Goal: Transaction & Acquisition: Purchase product/service

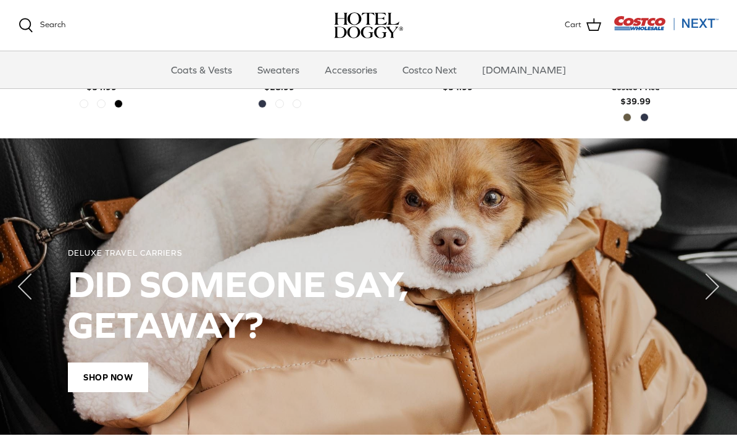
scroll to position [805, 0]
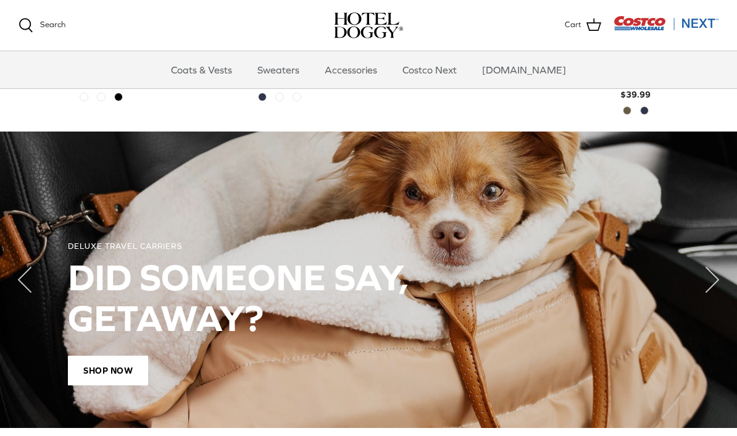
click at [104, 377] on span "Shop Now" at bounding box center [108, 371] width 80 height 30
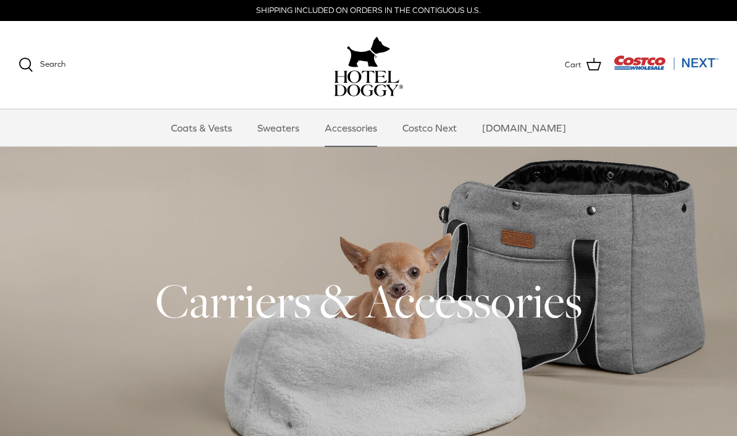
click at [220, 133] on link "Coats & Vests" at bounding box center [201, 127] width 83 height 37
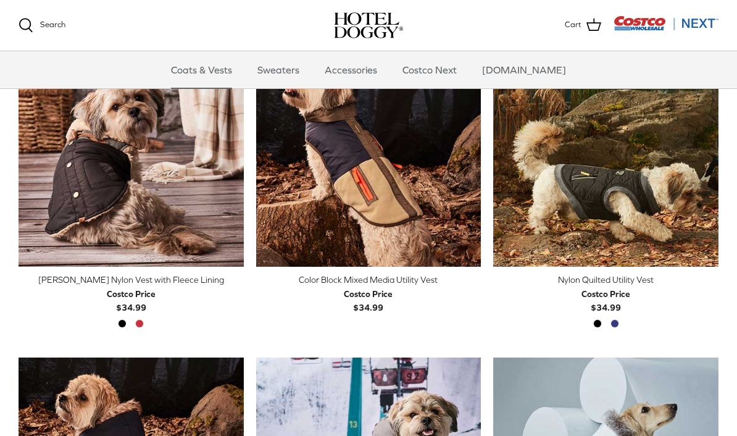
scroll to position [328, 0]
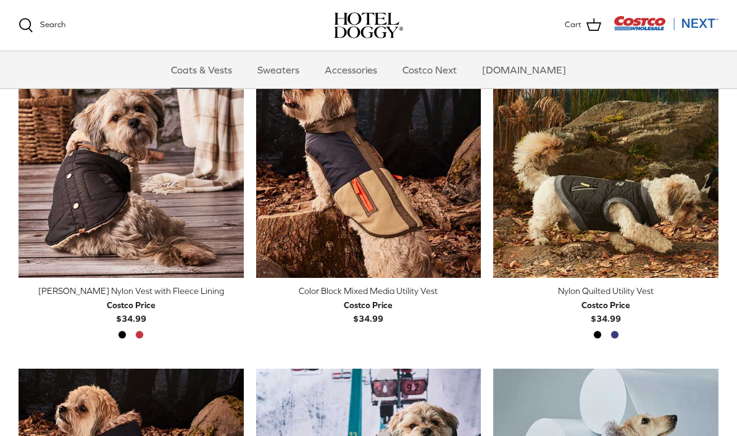
click at [320, 295] on div "Color Block Mixed Media Utility Vest" at bounding box center [368, 291] width 225 height 14
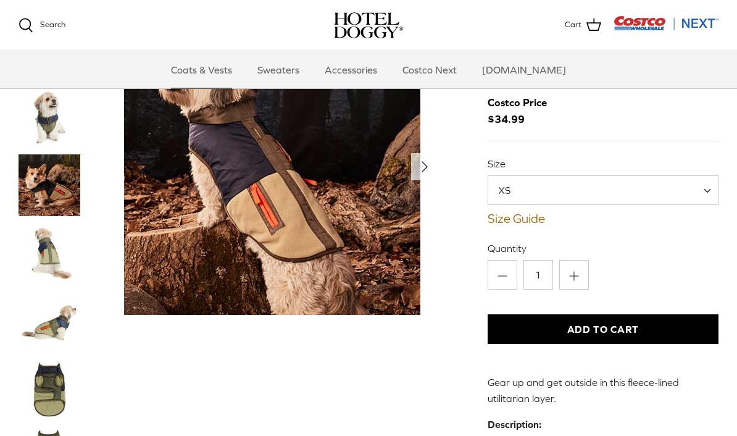
scroll to position [44, 0]
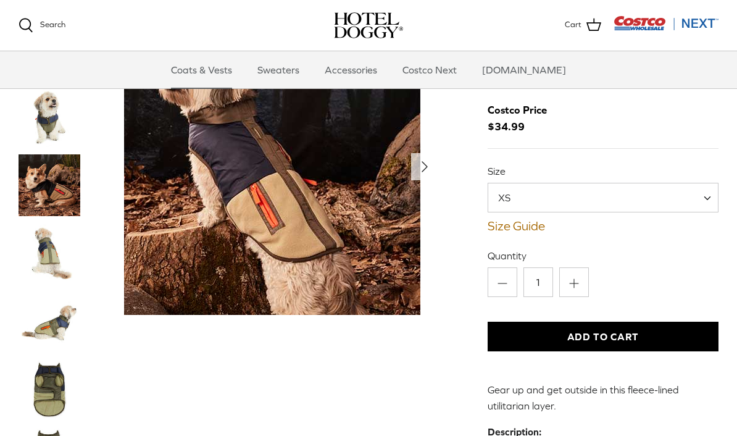
click at [538, 228] on link "Size Guide" at bounding box center [603, 226] width 231 height 15
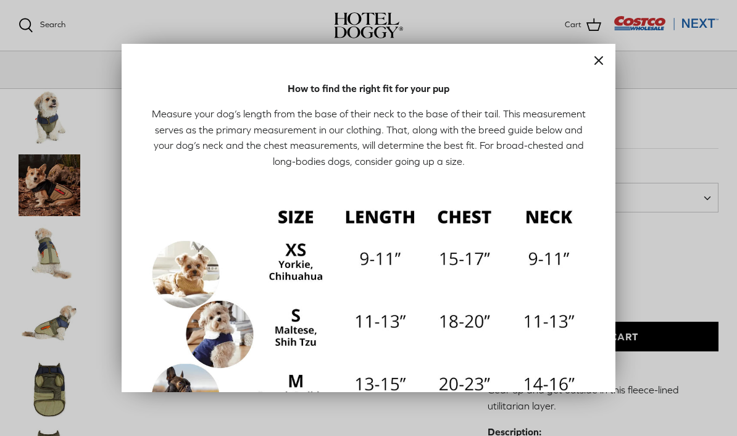
click at [695, 257] on div at bounding box center [368, 218] width 737 height 436
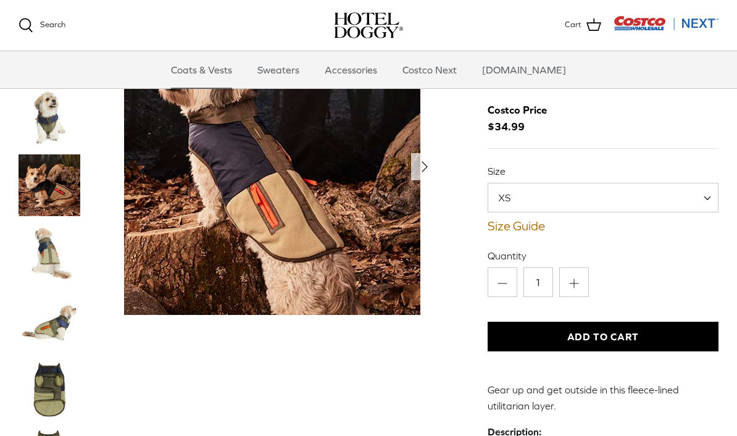
click at [709, 200] on span at bounding box center [712, 198] width 12 height 30
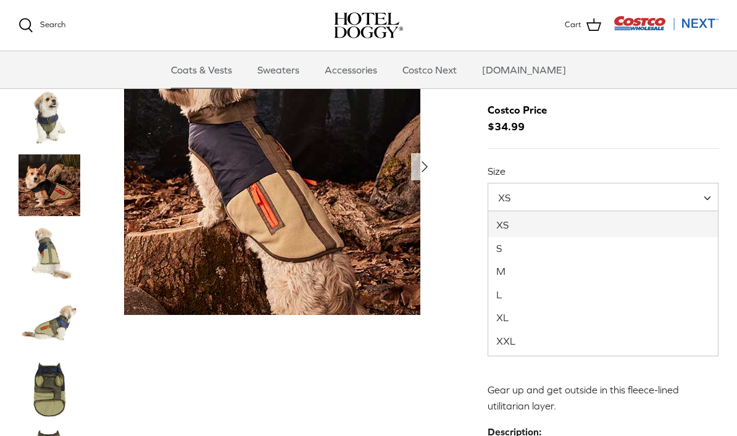
select select "M"
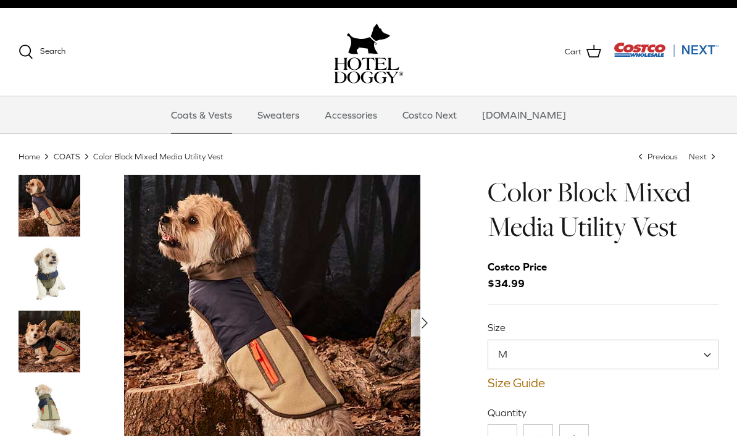
scroll to position [14, 0]
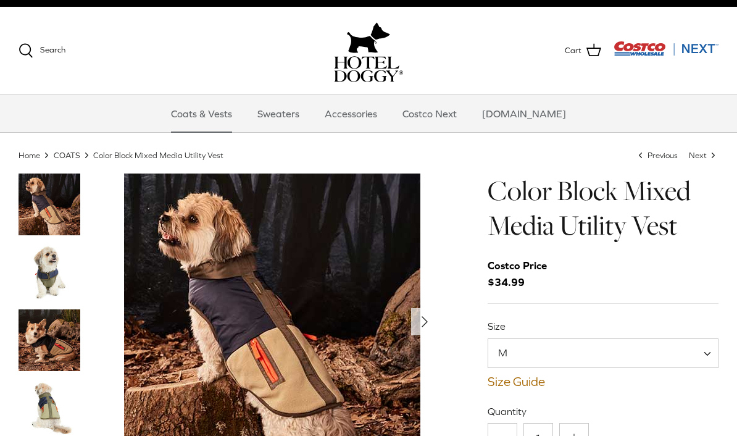
click at [44, 275] on img "Thumbnail Link" at bounding box center [50, 272] width 62 height 62
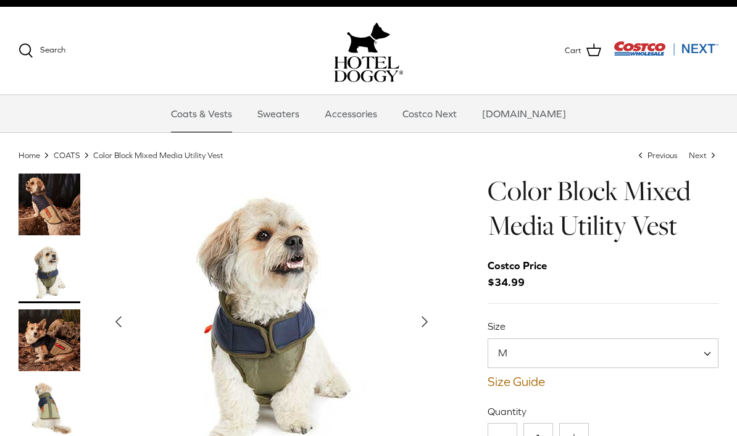
click at [36, 344] on img "Thumbnail Link" at bounding box center [50, 340] width 62 height 62
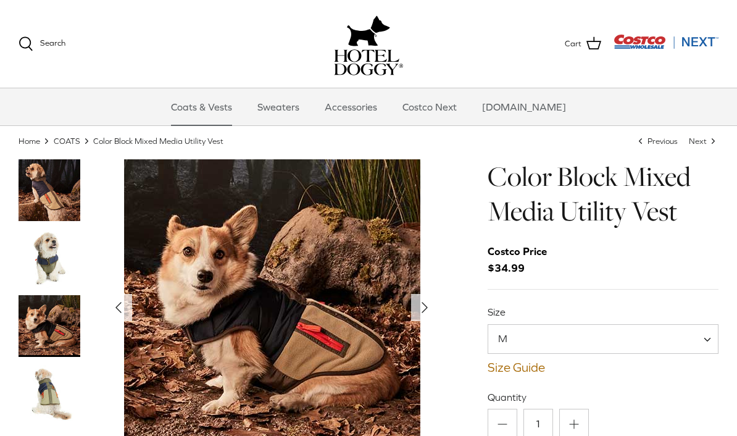
scroll to position [0, 0]
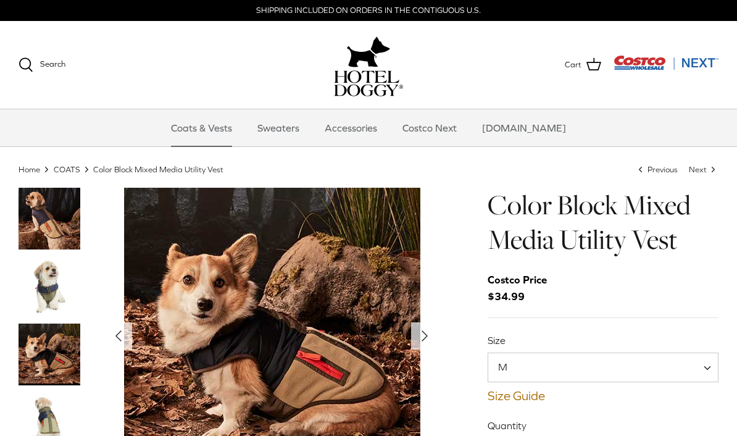
click at [290, 133] on link "Sweaters" at bounding box center [278, 127] width 64 height 37
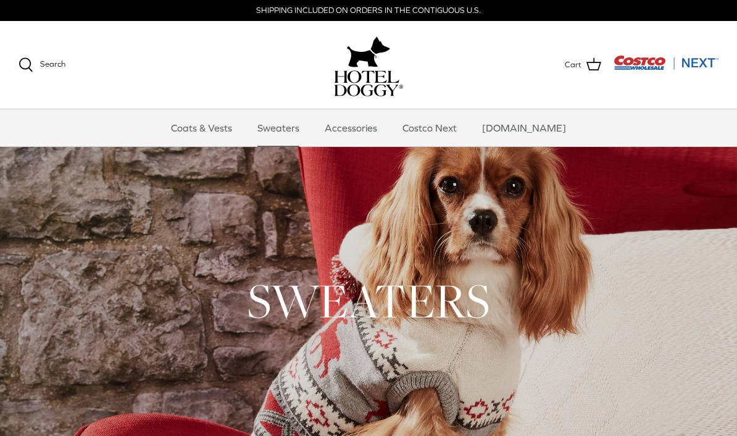
click at [365, 132] on link "Accessories" at bounding box center [351, 127] width 75 height 37
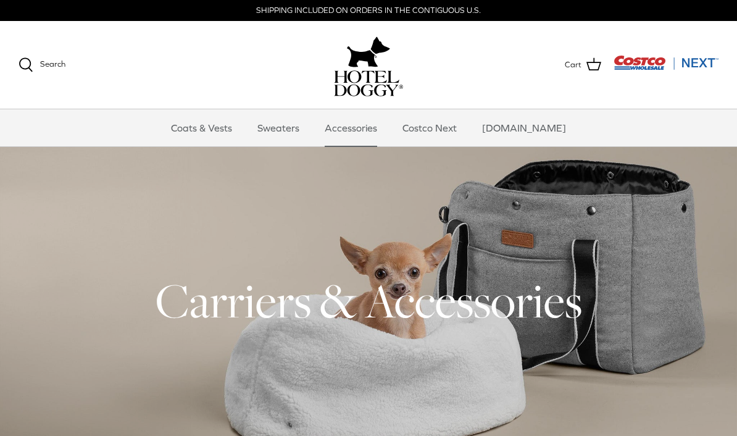
click at [458, 134] on link "Costco Next" at bounding box center [429, 127] width 77 height 37
